Goal: Transaction & Acquisition: Purchase product/service

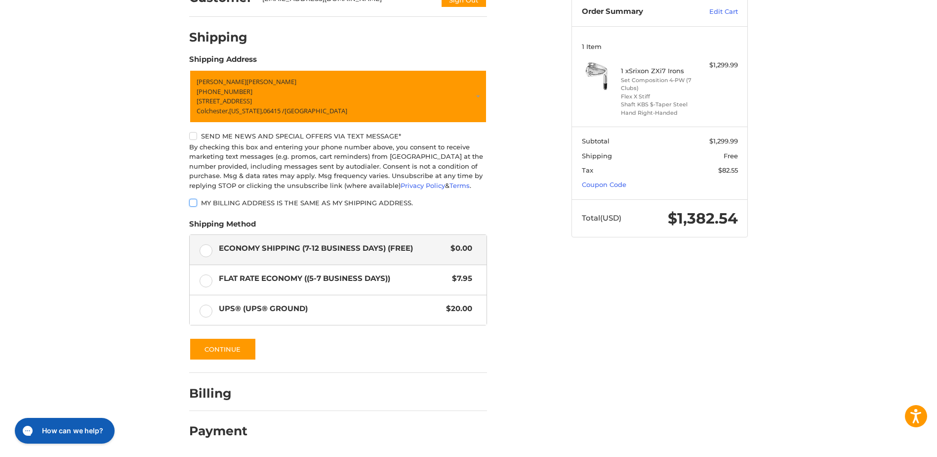
scroll to position [102, 0]
drag, startPoint x: 739, startPoint y: 217, endPoint x: 774, endPoint y: 220, distance: 35.2
click at [774, 220] on div "Customer [EMAIL_ADDRESS][DOMAIN_NAME] Sign Out Shipping Shipping Address [PERSO…" at bounding box center [468, 217] width 937 height 480
click at [775, 318] on div "Customer [EMAIL_ADDRESS][DOMAIN_NAME] Sign Out Shipping Shipping Address [PERSO…" at bounding box center [468, 217] width 937 height 480
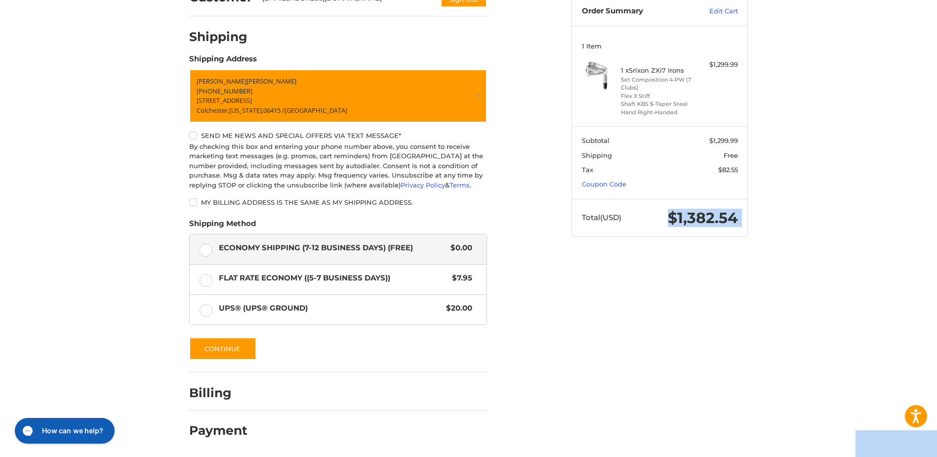
click at [775, 318] on div "Customer [EMAIL_ADDRESS][DOMAIN_NAME] Sign Out Shipping Shipping Address [PERSO…" at bounding box center [468, 217] width 937 height 480
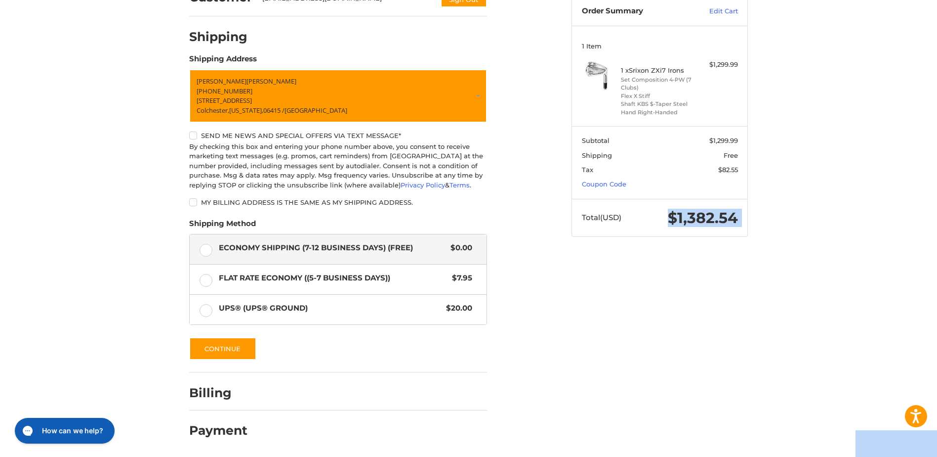
drag, startPoint x: 775, startPoint y: 318, endPoint x: 708, endPoint y: 302, distance: 69.6
click at [708, 302] on div "Customer [EMAIL_ADDRESS][DOMAIN_NAME] Sign Out Shipping Shipping Address [PERSO…" at bounding box center [468, 217] width 593 height 480
drag, startPoint x: 737, startPoint y: 217, endPoint x: 653, endPoint y: 213, distance: 83.6
click at [653, 213] on span "$1,382.54" at bounding box center [688, 218] width 100 height 18
drag, startPoint x: 653, startPoint y: 213, endPoint x: 679, endPoint y: 314, distance: 103.9
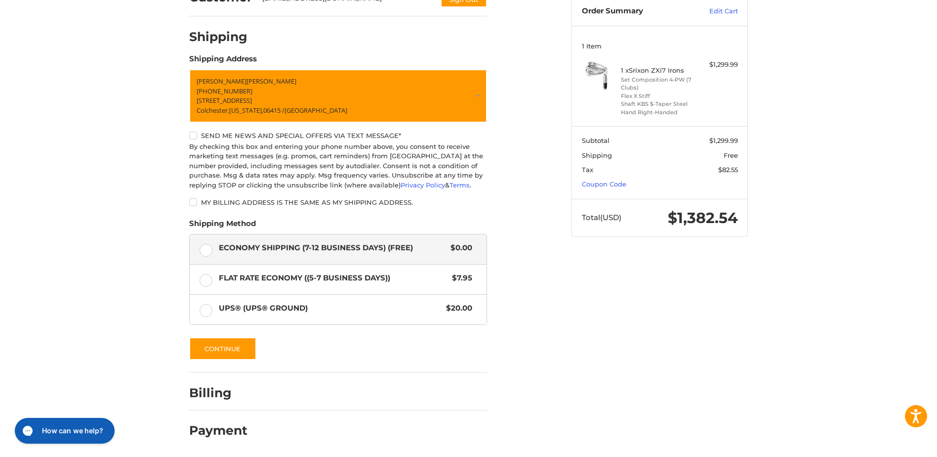
click at [679, 314] on div "Customer [EMAIL_ADDRESS][DOMAIN_NAME] Sign Out Shipping Shipping Address [PERSO…" at bounding box center [468, 217] width 593 height 480
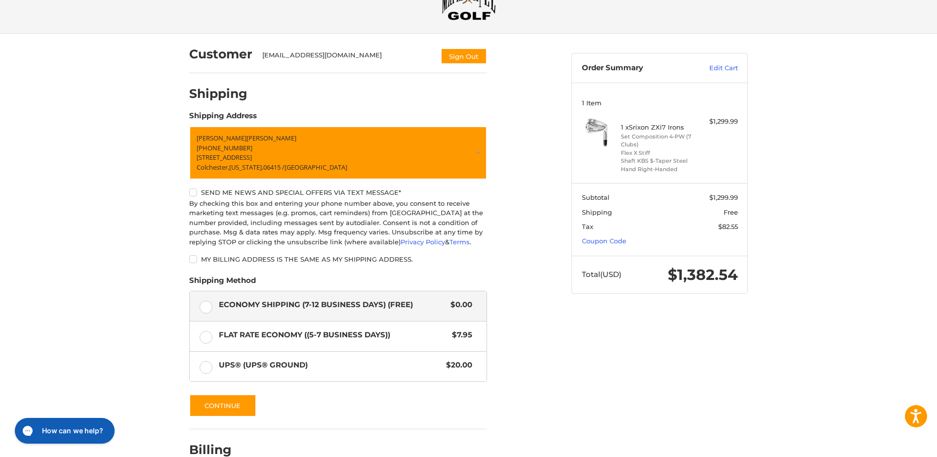
scroll to position [0, 0]
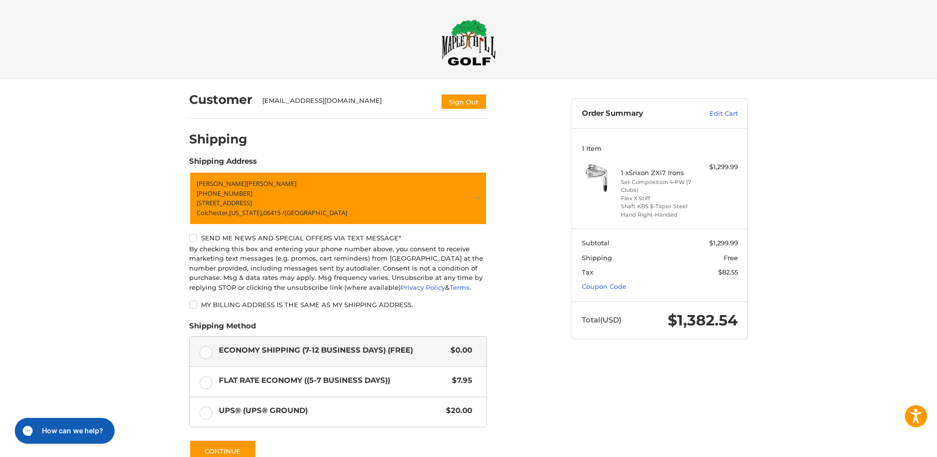
click at [470, 29] on img at bounding box center [469, 42] width 54 height 46
